Goal: Task Accomplishment & Management: Manage account settings

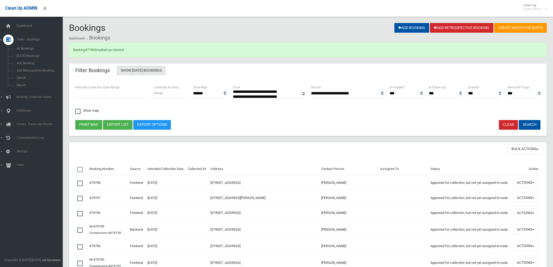
select select
click at [25, 80] on span "Search" at bounding box center [39, 78] width 48 height 4
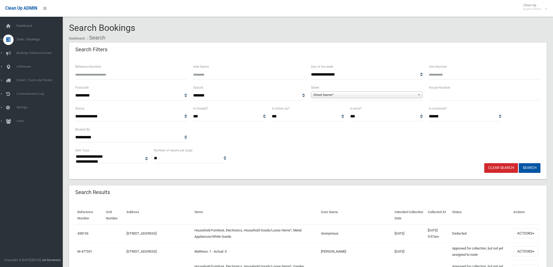
select select
click at [161, 73] on input "Reference Number" at bounding box center [131, 75] width 112 height 10
click at [10, 107] on icon at bounding box center [8, 111] width 5 height 10
click at [29, 75] on span "All Addresses" at bounding box center [39, 76] width 48 height 4
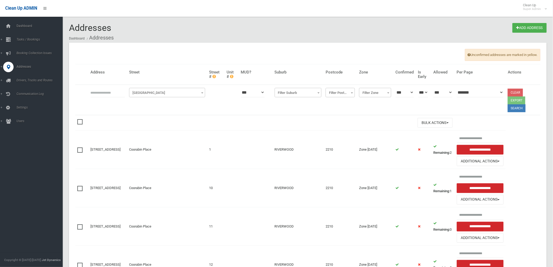
click at [122, 92] on input "text" at bounding box center [107, 93] width 34 height 10
click at [109, 94] on input "**" at bounding box center [107, 93] width 34 height 10
type input "**********"
click button at bounding box center [0, 0] width 0 height 0
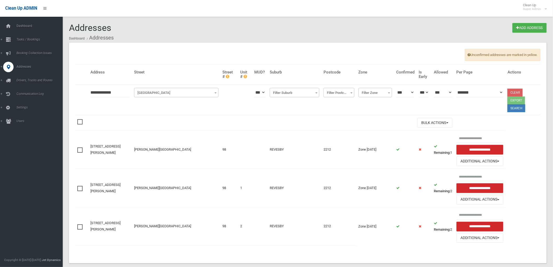
click at [80, 224] on span at bounding box center [81, 224] width 8 height 0
click at [78, 186] on span at bounding box center [81, 186] width 8 height 0
click at [489, 200] on button "Additional Actions" at bounding box center [479, 200] width 47 height 10
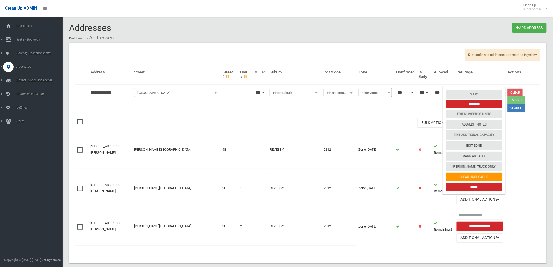
click at [479, 188] on input "******" at bounding box center [474, 187] width 56 height 8
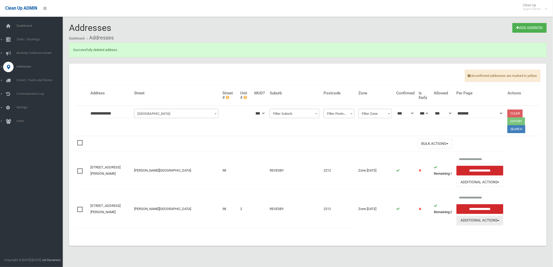
click at [499, 221] on button "Additional Actions" at bounding box center [479, 221] width 47 height 10
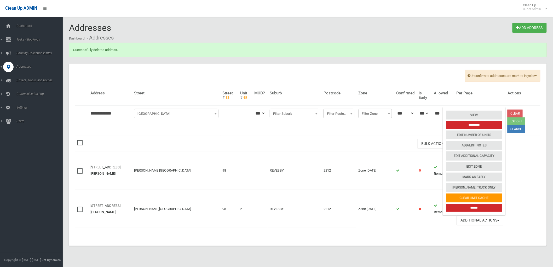
click at [495, 207] on input "******" at bounding box center [474, 208] width 56 height 8
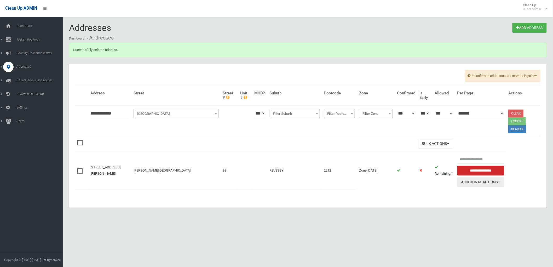
click at [491, 182] on button "Additional Actions" at bounding box center [480, 182] width 47 height 10
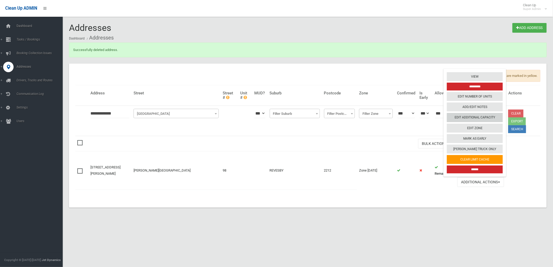
click at [482, 116] on link "Edit Additional Capacity" at bounding box center [475, 117] width 56 height 9
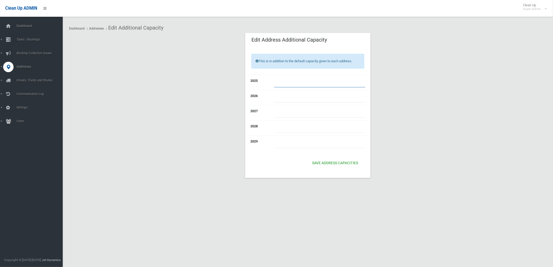
click at [298, 79] on input "number" at bounding box center [319, 83] width 91 height 10
type input "*"
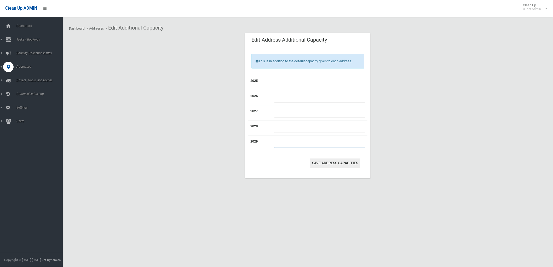
type input "*"
click at [330, 163] on button "Save Address capacities" at bounding box center [335, 163] width 50 height 10
